Goal: Transaction & Acquisition: Purchase product/service

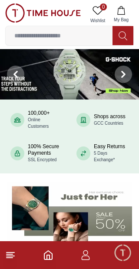
click at [83, 35] on input at bounding box center [59, 35] width 107 height 17
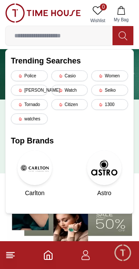
click at [99, 225] on img at bounding box center [69, 216] width 125 height 69
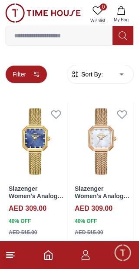
click at [33, 78] on button "Filter" at bounding box center [26, 74] width 42 height 18
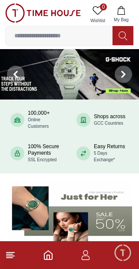
click at [49, 255] on polyline "Home" at bounding box center [48, 257] width 3 height 4
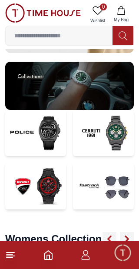
scroll to position [1693, 0]
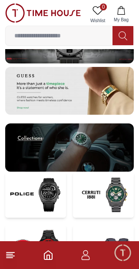
click at [52, 224] on img at bounding box center [35, 247] width 61 height 46
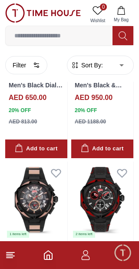
scroll to position [328, 0]
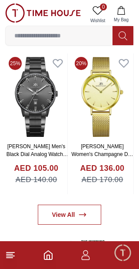
scroll to position [1693, 0]
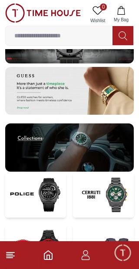
click at [125, 171] on img at bounding box center [103, 194] width 61 height 46
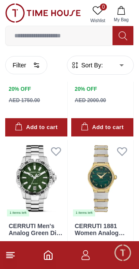
scroll to position [535, 0]
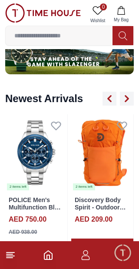
scroll to position [1693, 0]
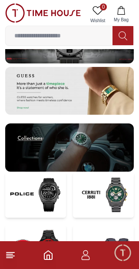
click at [56, 171] on img at bounding box center [35, 194] width 61 height 46
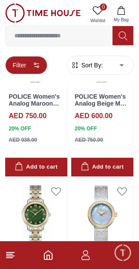
click at [33, 64] on icon "button" at bounding box center [36, 65] width 7 height 7
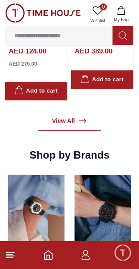
scroll to position [705, 0]
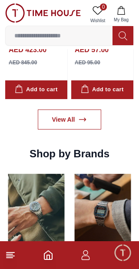
click at [63, 213] on img at bounding box center [36, 217] width 62 height 97
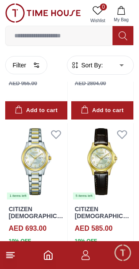
scroll to position [339, 0]
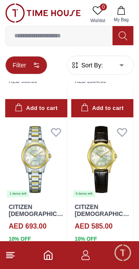
click at [35, 63] on icon "button" at bounding box center [36, 65] width 7 height 7
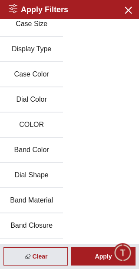
scroll to position [135, 0]
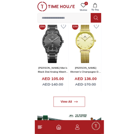
scroll to position [705, 0]
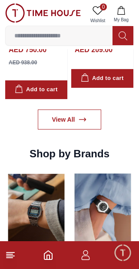
click at [97, 33] on input at bounding box center [59, 35] width 107 height 17
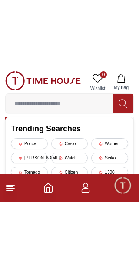
scroll to position [728, 0]
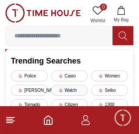
click at [78, 89] on div "Watch" at bounding box center [69, 90] width 37 height 11
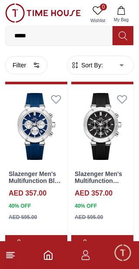
scroll to position [184, 0]
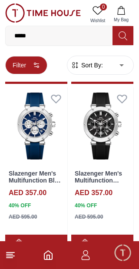
click at [35, 66] on icon "button" at bounding box center [36, 65] width 7 height 7
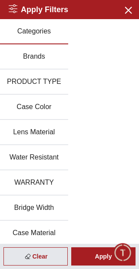
click at [42, 53] on button "Brands" at bounding box center [34, 56] width 68 height 25
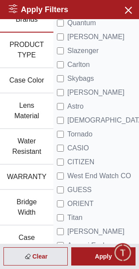
scroll to position [42, 0]
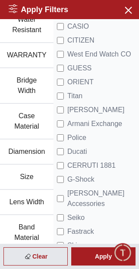
scroll to position [159, 0]
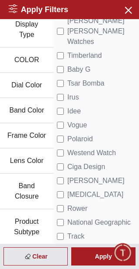
scroll to position [399, 0]
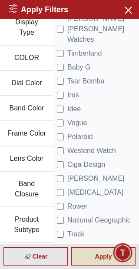
click at [91, 258] on div "Apply" at bounding box center [103, 256] width 64 height 18
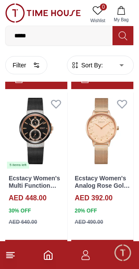
scroll to position [348, 0]
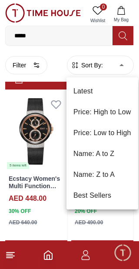
click at [37, 67] on div at bounding box center [69, 134] width 139 height 269
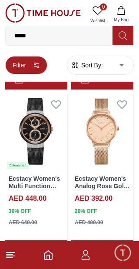
click at [33, 67] on icon "button" at bounding box center [36, 65] width 7 height 7
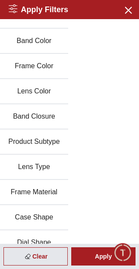
scroll to position [400, 0]
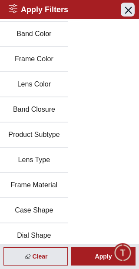
click at [130, 13] on icon "button" at bounding box center [127, 9] width 11 height 11
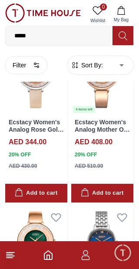
scroll to position [574, 0]
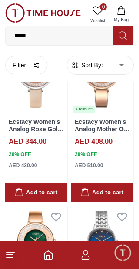
click at [63, 38] on input "*****" at bounding box center [59, 35] width 107 height 17
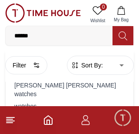
type input "*****"
click at [69, 112] on div "mens_watches" at bounding box center [69, 118] width 117 height 12
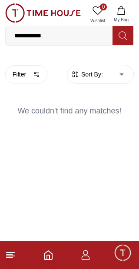
click at [73, 35] on input "**********" at bounding box center [59, 35] width 107 height 17
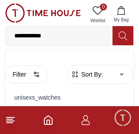
click at [31, 34] on input "**********" at bounding box center [59, 35] width 107 height 17
type input "**********"
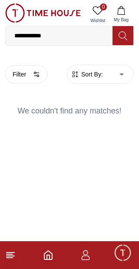
click at [77, 33] on input "**********" at bounding box center [59, 35] width 107 height 17
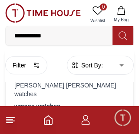
scroll to position [38, 0]
click at [30, 35] on input "**********" at bounding box center [59, 35] width 107 height 17
type input "**********"
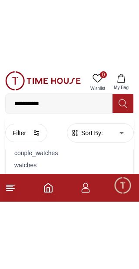
scroll to position [1, 0]
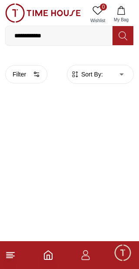
click at [13, 252] on line at bounding box center [11, 252] width 8 height 0
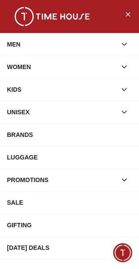
click at [131, 110] on button "button" at bounding box center [124, 112] width 16 height 16
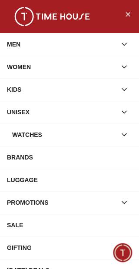
scroll to position [574, 0]
click at [95, 46] on div "MEN" at bounding box center [61, 44] width 109 height 16
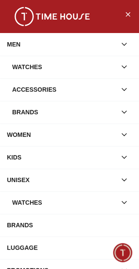
click at [95, 69] on div "Watches" at bounding box center [64, 67] width 104 height 16
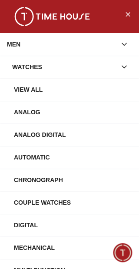
click at [72, 94] on div "View All" at bounding box center [73, 90] width 118 height 16
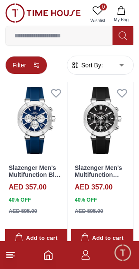
click at [33, 63] on icon "button" at bounding box center [36, 65] width 7 height 7
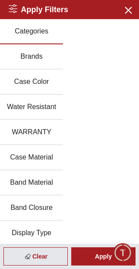
click at [43, 56] on button "Brands" at bounding box center [31, 56] width 63 height 25
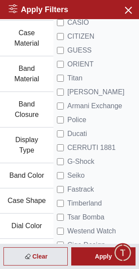
scroll to position [136, 0]
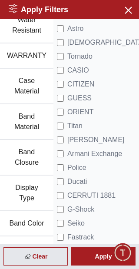
scroll to position [87, 0]
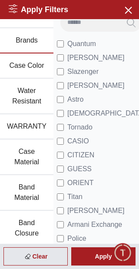
scroll to position [15, 0]
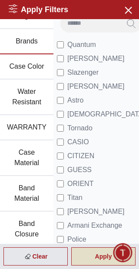
click at [91, 258] on div "Apply" at bounding box center [103, 256] width 64 height 18
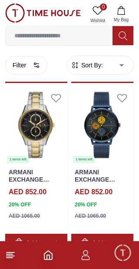
scroll to position [524, 0]
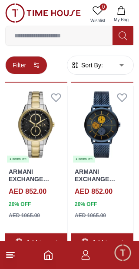
click at [35, 67] on icon "button" at bounding box center [36, 65] width 7 height 7
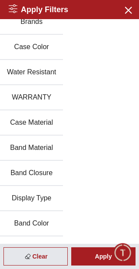
scroll to position [30, 0]
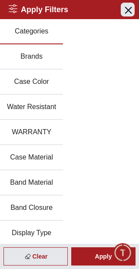
click at [127, 12] on icon "button" at bounding box center [127, 9] width 11 height 11
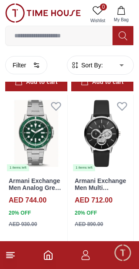
scroll to position [178, 0]
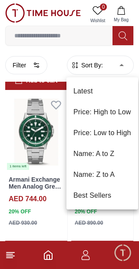
click at [117, 135] on li "Price: Low to High" at bounding box center [102, 132] width 72 height 21
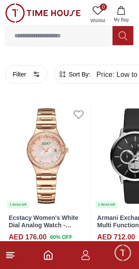
click at [76, 37] on input at bounding box center [59, 35] width 107 height 17
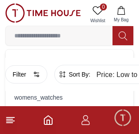
click at [43, 117] on div "men's watches" at bounding box center [69, 121] width 117 height 12
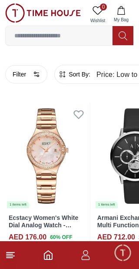
type input "******"
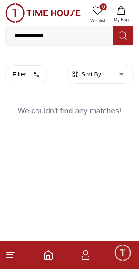
click at [15, 255] on icon at bounding box center [10, 255] width 10 height 10
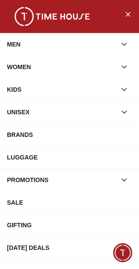
click at [118, 46] on button "button" at bounding box center [124, 44] width 16 height 16
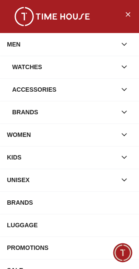
click at [80, 72] on div "Watches" at bounding box center [64, 67] width 104 height 16
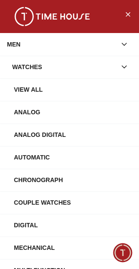
click at [90, 68] on div "Watches" at bounding box center [64, 67] width 104 height 16
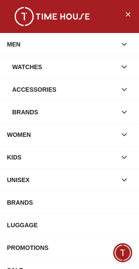
click at [101, 63] on div "Watches" at bounding box center [64, 67] width 104 height 16
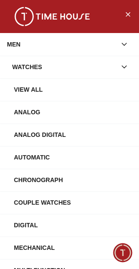
click at [82, 89] on div "View All" at bounding box center [73, 90] width 118 height 16
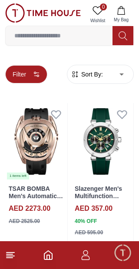
click at [35, 71] on icon "button" at bounding box center [36, 74] width 7 height 7
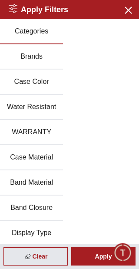
click at [41, 56] on button "Brands" at bounding box center [31, 56] width 63 height 25
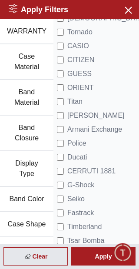
scroll to position [112, 0]
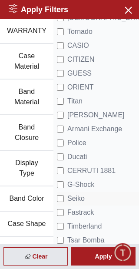
click at [72, 193] on span "Seiko" at bounding box center [75, 198] width 17 height 10
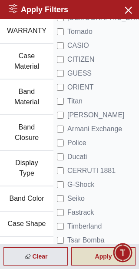
click at [93, 256] on div "Apply" at bounding box center [103, 256] width 64 height 18
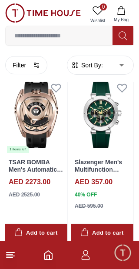
scroll to position [27, 0]
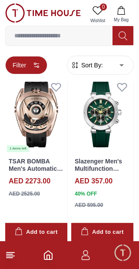
click at [30, 67] on button "Filter" at bounding box center [26, 65] width 42 height 18
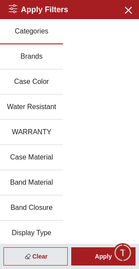
click at [41, 56] on button "Brands" at bounding box center [31, 56] width 63 height 25
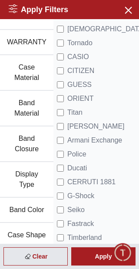
scroll to position [104, 0]
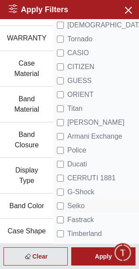
click at [72, 201] on span "Seiko" at bounding box center [75, 206] width 17 height 10
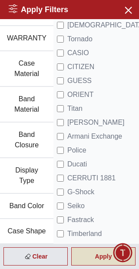
click at [89, 258] on div "Apply" at bounding box center [103, 256] width 64 height 18
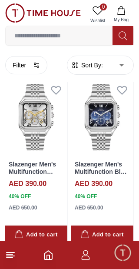
scroll to position [1045, 0]
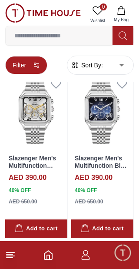
click at [33, 67] on icon "button" at bounding box center [36, 65] width 7 height 7
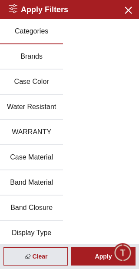
click at [43, 56] on button "Brands" at bounding box center [31, 56] width 63 height 25
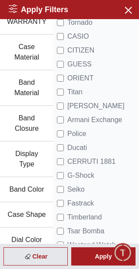
scroll to position [122, 0]
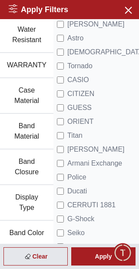
scroll to position [79, 0]
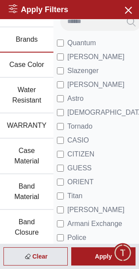
scroll to position [16, 0]
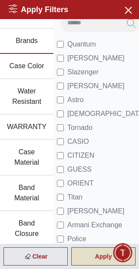
click at [91, 263] on div "Apply" at bounding box center [103, 256] width 64 height 18
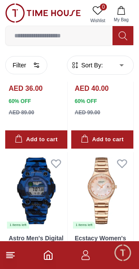
scroll to position [119, 0]
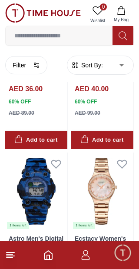
click at [43, 253] on icon "Home" at bounding box center [48, 255] width 10 height 10
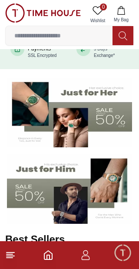
scroll to position [104, 0]
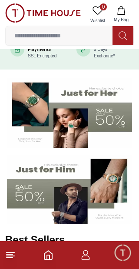
click at [69, 202] on img at bounding box center [69, 189] width 125 height 69
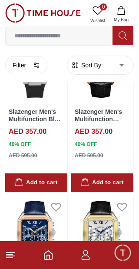
scroll to position [586, 0]
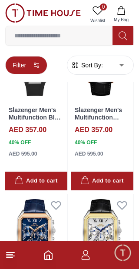
click at [33, 62] on icon "button" at bounding box center [36, 65] width 7 height 7
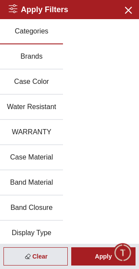
click at [41, 61] on button "Brands" at bounding box center [31, 56] width 63 height 25
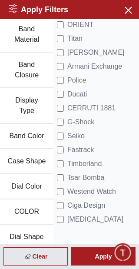
scroll to position [175, 0]
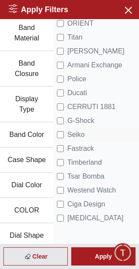
click at [87, 128] on li "Seiko" at bounding box center [101, 135] width 88 height 14
click at [67, 129] on span "Seiko" at bounding box center [75, 134] width 17 height 10
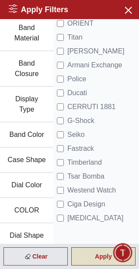
click at [93, 258] on div "Apply" at bounding box center [103, 256] width 64 height 18
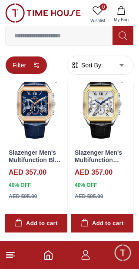
click at [29, 67] on button "Filter" at bounding box center [26, 65] width 42 height 18
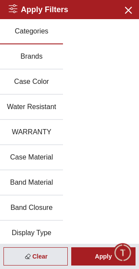
click at [43, 63] on button "Brands" at bounding box center [31, 56] width 63 height 25
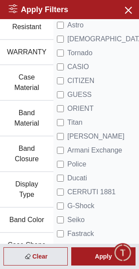
scroll to position [106, 0]
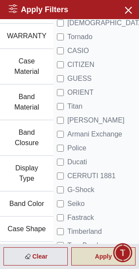
click at [93, 256] on div "Apply" at bounding box center [103, 256] width 64 height 18
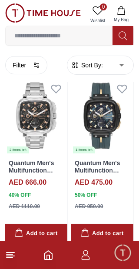
scroll to position [2921, 0]
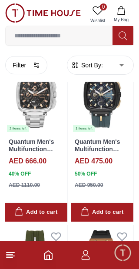
click at [13, 254] on icon at bounding box center [10, 255] width 10 height 10
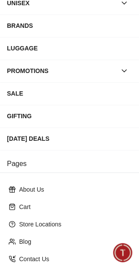
scroll to position [184, 0]
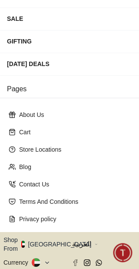
click at [55, 235] on button "Shop From [GEOGRAPHIC_DATA]" at bounding box center [50, 243] width 94 height 17
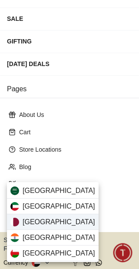
click at [61, 222] on div "[GEOGRAPHIC_DATA]" at bounding box center [53, 222] width 92 height 16
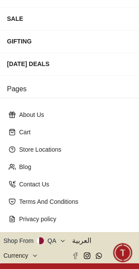
scroll to position [183, 0]
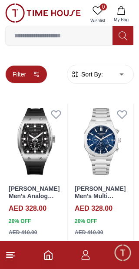
click at [34, 78] on button "Filter" at bounding box center [26, 74] width 42 height 18
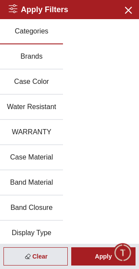
click at [44, 61] on button "Brands" at bounding box center [31, 56] width 63 height 25
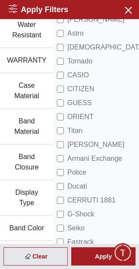
scroll to position [82, 0]
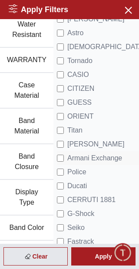
click at [102, 153] on span "Armani Exchange" at bounding box center [94, 158] width 55 height 10
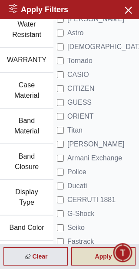
click at [95, 263] on div "Apply" at bounding box center [103, 256] width 64 height 18
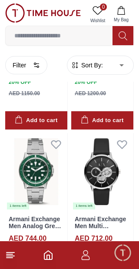
scroll to position [139, 0]
click at [51, 165] on img at bounding box center [36, 171] width 62 height 77
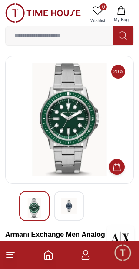
click at [72, 200] on img at bounding box center [69, 206] width 16 height 16
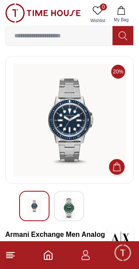
click at [40, 200] on img at bounding box center [34, 206] width 16 height 16
click at [75, 203] on img at bounding box center [69, 208] width 16 height 20
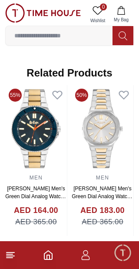
scroll to position [789, 0]
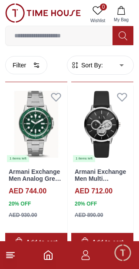
scroll to position [188, 0]
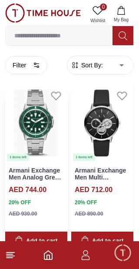
click at [55, 231] on button "Add to cart" at bounding box center [36, 240] width 62 height 19
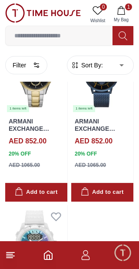
scroll to position [576, 0]
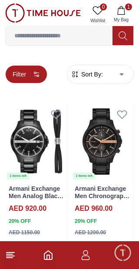
click at [29, 76] on button "Filter" at bounding box center [26, 74] width 42 height 18
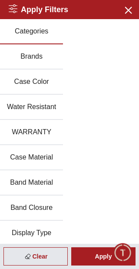
click at [45, 58] on button "Brands" at bounding box center [31, 56] width 63 height 25
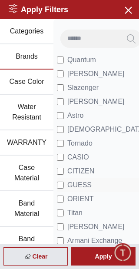
click at [72, 180] on span "GUESS" at bounding box center [79, 185] width 24 height 10
click at [92, 247] on div "Clear Apply" at bounding box center [69, 256] width 139 height 25
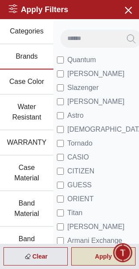
click at [91, 253] on div "Apply" at bounding box center [103, 256] width 64 height 18
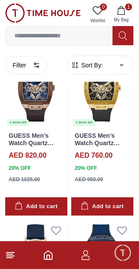
scroll to position [761, 0]
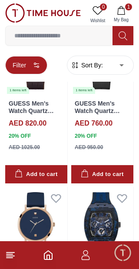
click at [37, 68] on icon "button" at bounding box center [36, 65] width 7 height 7
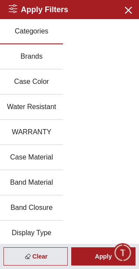
scroll to position [786, 0]
click at [49, 56] on button "Brands" at bounding box center [31, 56] width 63 height 25
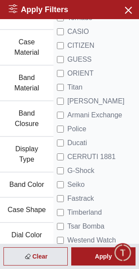
scroll to position [130, 0]
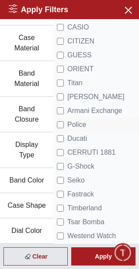
click at [92, 118] on li "Police" at bounding box center [101, 125] width 88 height 14
click at [67, 119] on span "Police" at bounding box center [76, 124] width 19 height 10
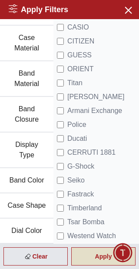
click at [94, 257] on div "Apply" at bounding box center [103, 256] width 64 height 18
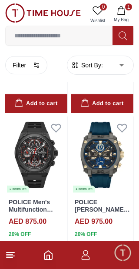
scroll to position [1324, 0]
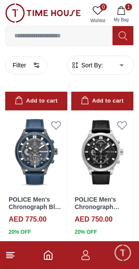
scroll to position [2564, 0]
